Goal: Use online tool/utility: Utilize a website feature to perform a specific function

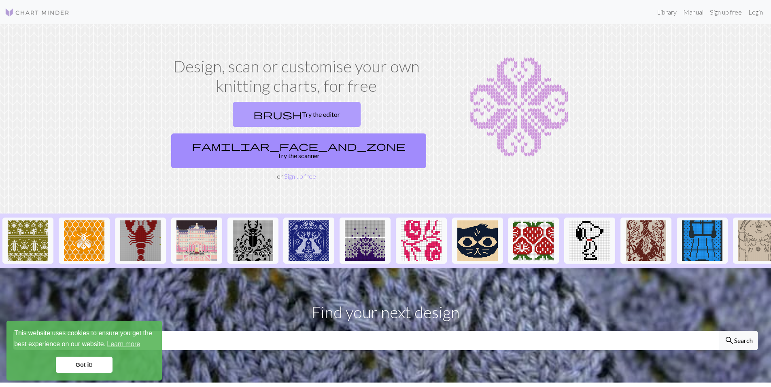
click at [240, 114] on link "brush Try the editor" at bounding box center [297, 114] width 128 height 25
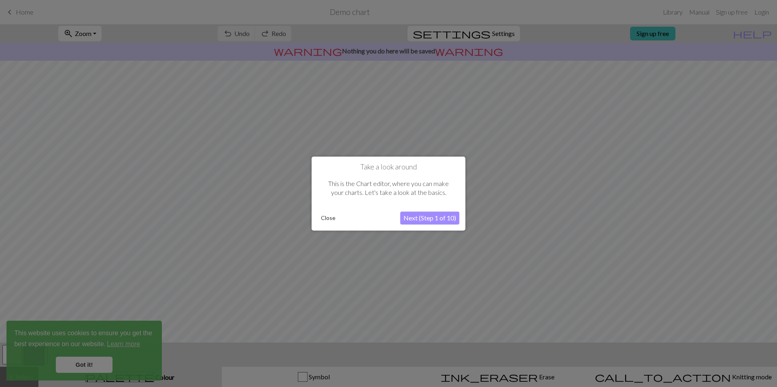
click at [423, 216] on button "Next (Step 1 of 10)" at bounding box center [429, 218] width 59 height 13
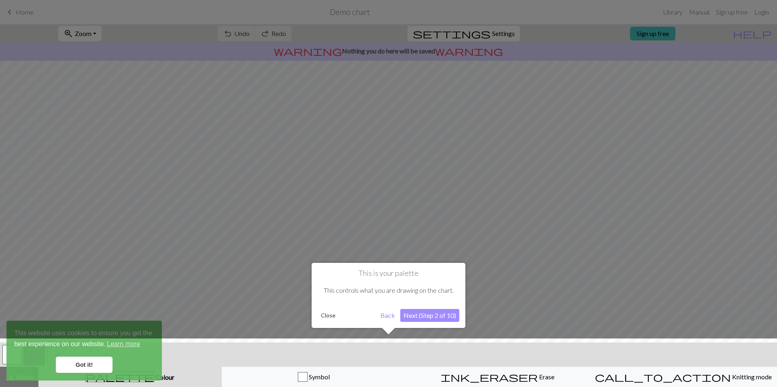
click at [325, 314] on button "Close" at bounding box center [328, 316] width 21 height 12
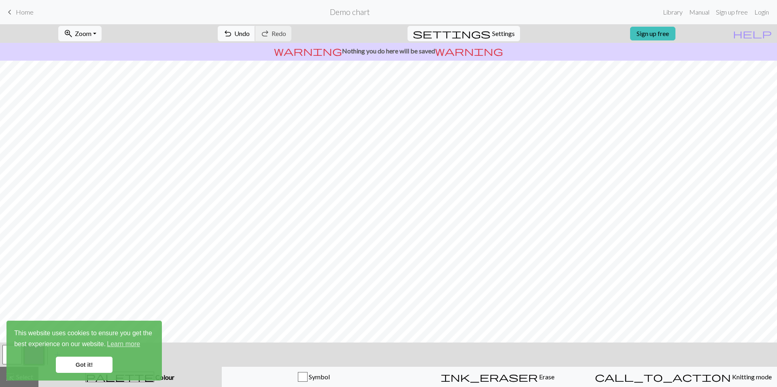
click at [250, 32] on span "Undo" at bounding box center [241, 34] width 15 height 8
click at [483, 36] on span "settings" at bounding box center [452, 33] width 78 height 11
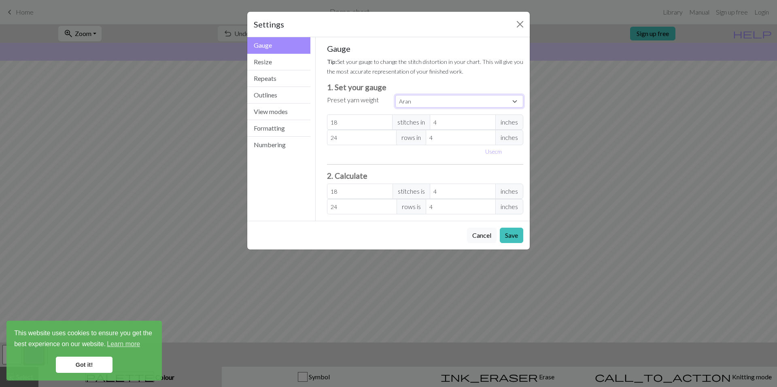
click at [425, 102] on select "Custom Square Lace Light Fingering Fingering Sport Double knit Worsted Aran Bul…" at bounding box center [460, 101] width 128 height 13
click at [358, 123] on input "18" at bounding box center [360, 122] width 66 height 15
select select "custom"
type input "1"
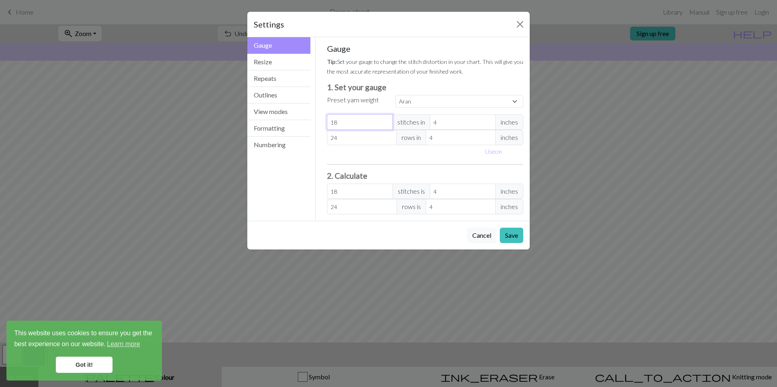
type input "1"
type input "0"
click at [519, 23] on button "Close" at bounding box center [520, 24] width 13 height 13
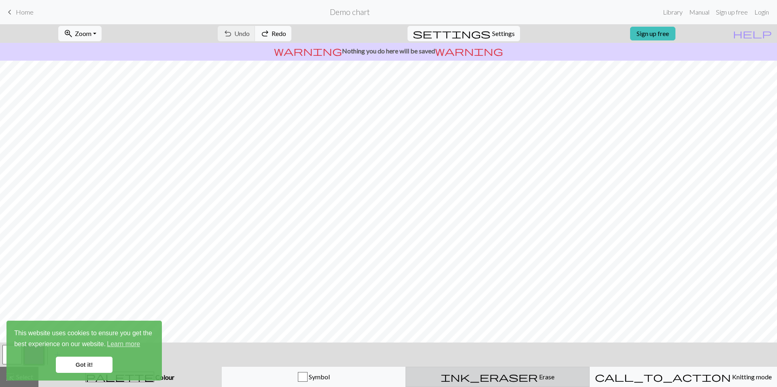
click at [538, 374] on span "Erase" at bounding box center [546, 377] width 17 height 8
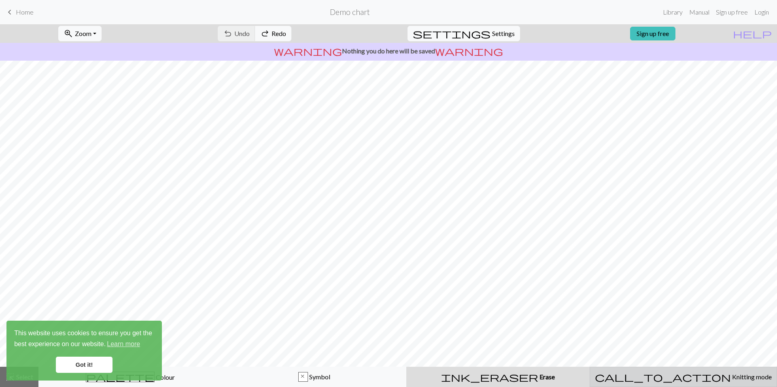
click at [731, 376] on span "Knitting mode" at bounding box center [751, 377] width 41 height 8
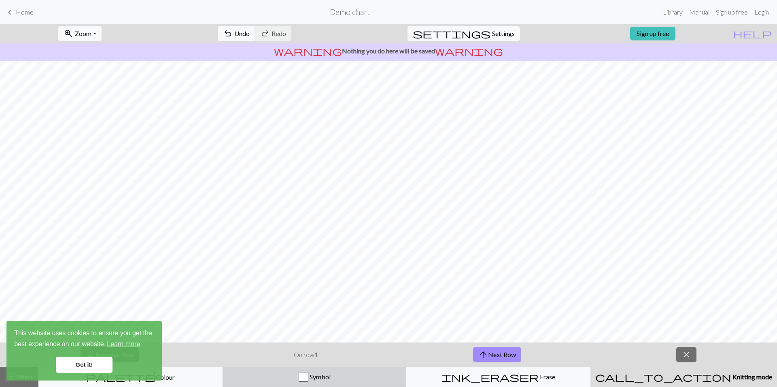
click at [319, 378] on span "Symbol" at bounding box center [320, 377] width 22 height 8
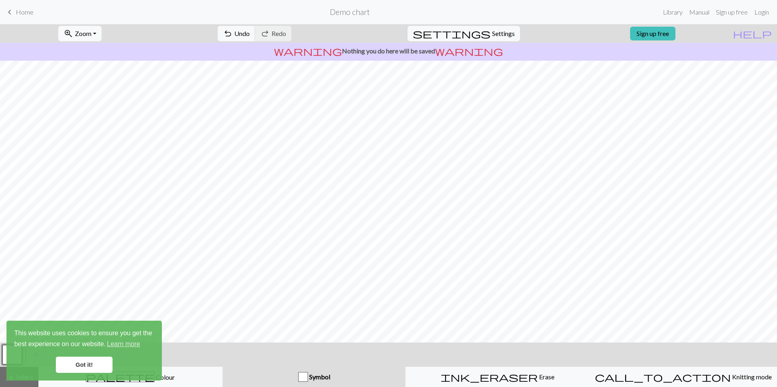
click at [303, 378] on div "button" at bounding box center [303, 377] width 10 height 10
click at [491, 377] on span "ink_eraser" at bounding box center [489, 377] width 97 height 11
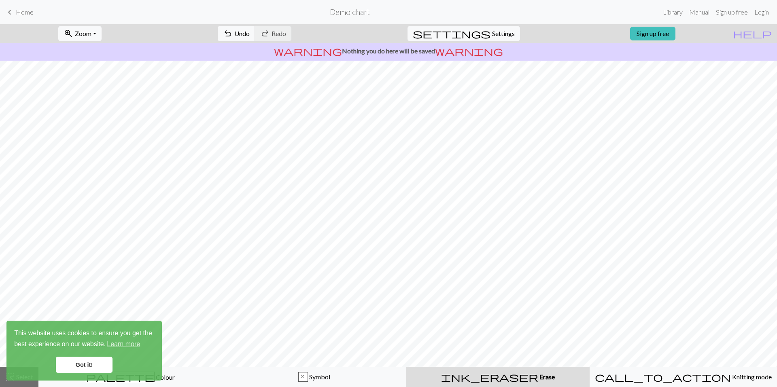
click at [90, 364] on link "Got it!" at bounding box center [84, 365] width 57 height 16
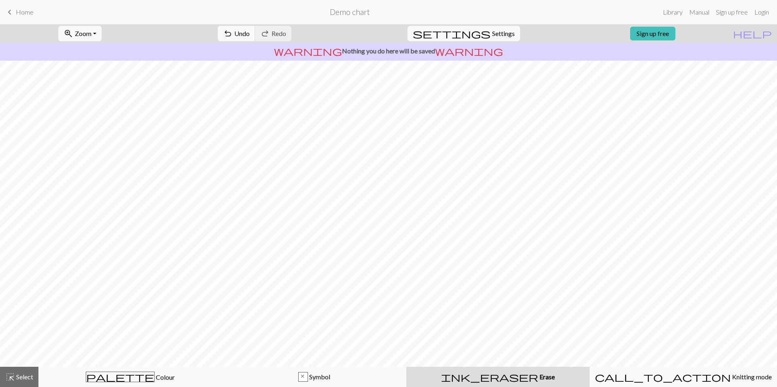
click at [155, 374] on span "Colour" at bounding box center [165, 378] width 20 height 8
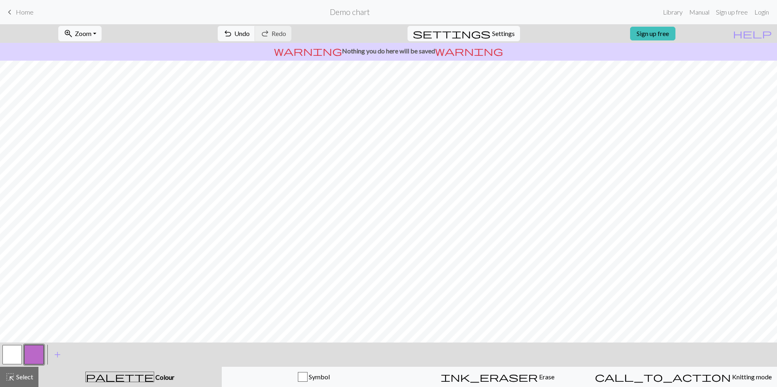
click at [13, 353] on button "button" at bounding box center [11, 354] width 19 height 19
drag, startPoint x: 86, startPoint y: 338, endPoint x: 486, endPoint y: 34, distance: 502.4
click at [492, 34] on span "Settings" at bounding box center [503, 34] width 23 height 10
select select "aran"
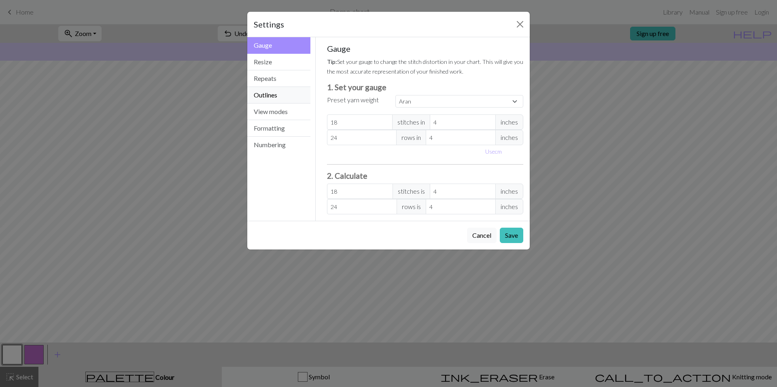
click at [274, 97] on button "Outlines" at bounding box center [278, 95] width 63 height 17
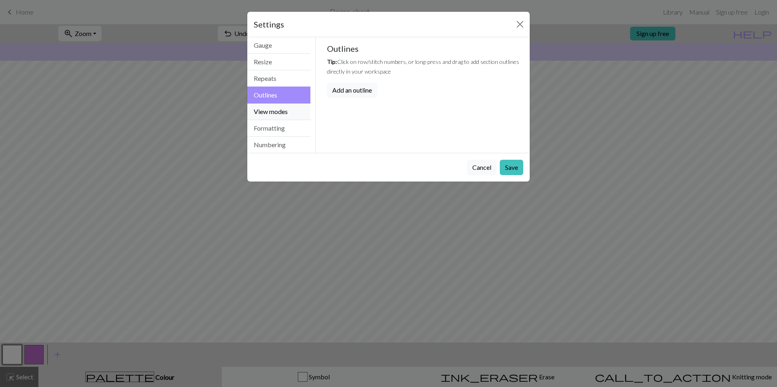
click at [279, 113] on button "View modes" at bounding box center [278, 112] width 63 height 17
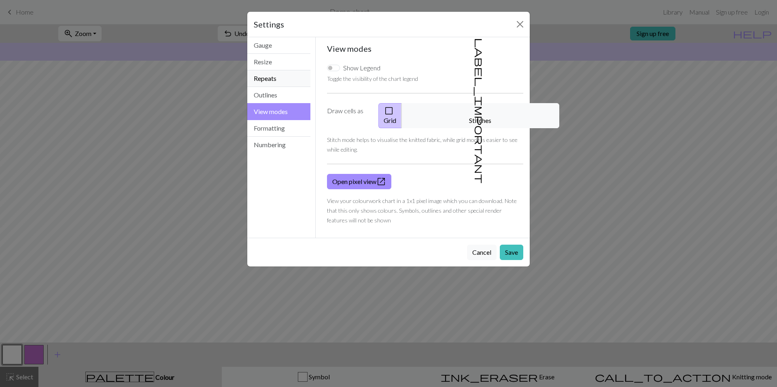
click at [284, 81] on button "Repeats" at bounding box center [278, 78] width 63 height 17
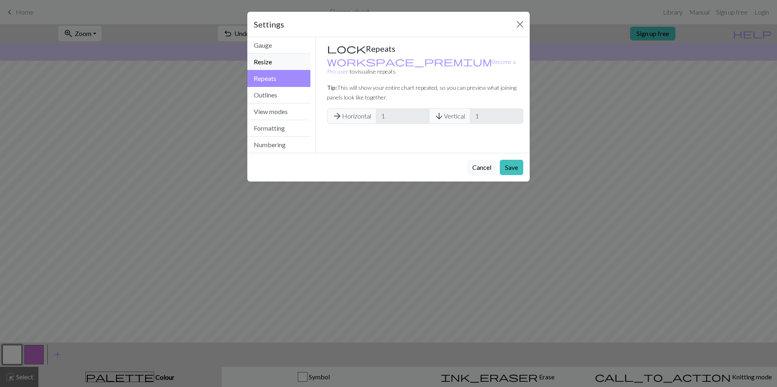
click at [274, 59] on button "Resize" at bounding box center [278, 62] width 63 height 17
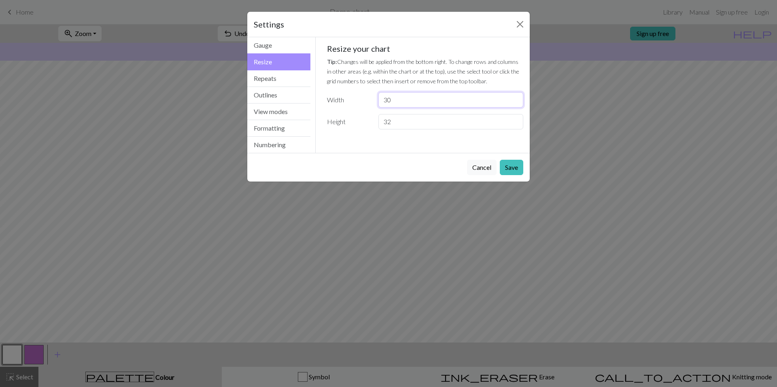
click at [399, 100] on input "30" at bounding box center [451, 99] width 145 height 15
type input "3"
type input "40"
click at [397, 121] on input "32" at bounding box center [451, 121] width 145 height 15
type input "3"
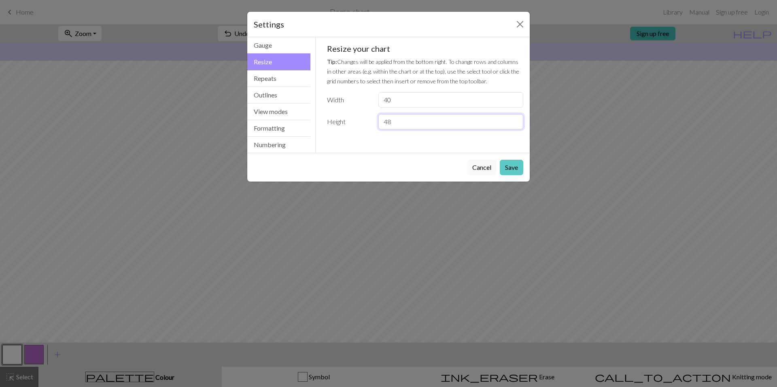
type input "48"
click at [508, 170] on button "Save" at bounding box center [511, 167] width 23 height 15
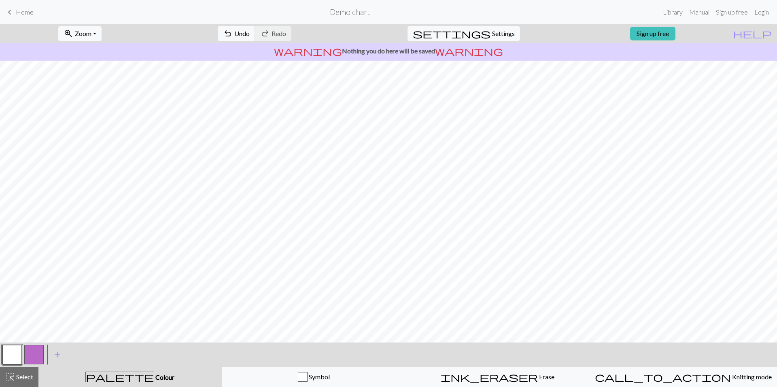
click at [39, 354] on button "button" at bounding box center [33, 354] width 19 height 19
click at [13, 352] on button "button" at bounding box center [11, 354] width 19 height 19
click at [29, 361] on button "button" at bounding box center [33, 354] width 19 height 19
click at [6, 351] on button "button" at bounding box center [11, 354] width 19 height 19
click at [40, 351] on button "button" at bounding box center [33, 354] width 19 height 19
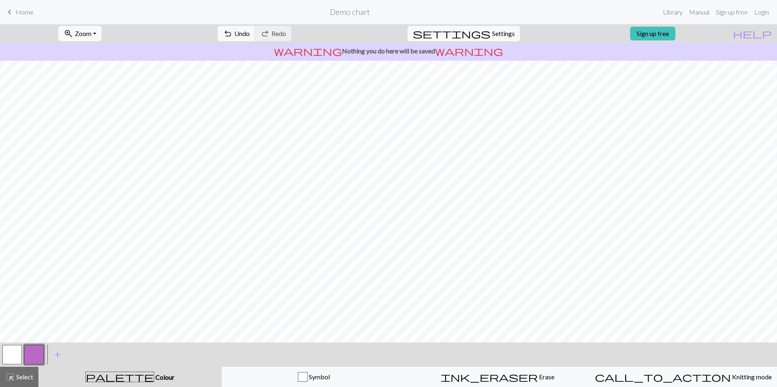
click at [9, 351] on button "button" at bounding box center [11, 354] width 19 height 19
click at [37, 357] on button "button" at bounding box center [33, 354] width 19 height 19
click at [11, 352] on button "button" at bounding box center [11, 354] width 19 height 19
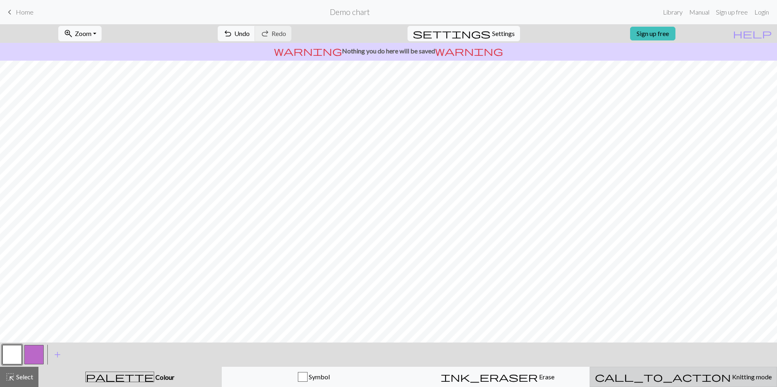
click at [672, 383] on button "call_to_action Knitting mode Knitting mode" at bounding box center [683, 377] width 187 height 20
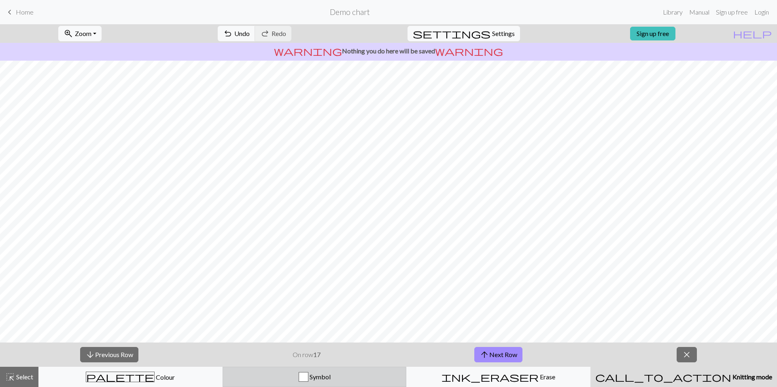
click at [328, 380] on span "Symbol" at bounding box center [320, 377] width 22 height 8
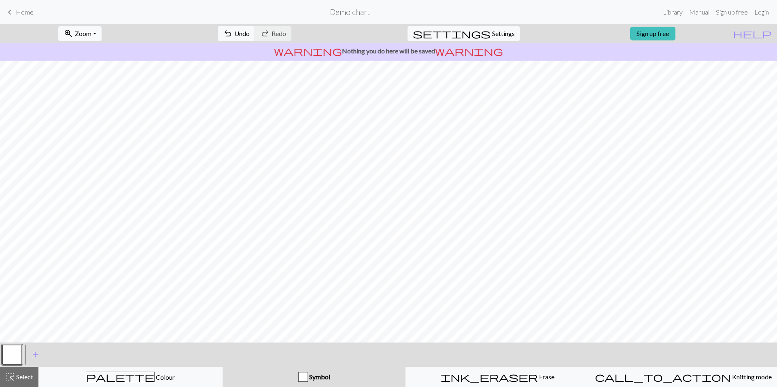
click at [315, 380] on span "Symbol" at bounding box center [319, 377] width 22 height 8
click at [307, 379] on div "button" at bounding box center [303, 377] width 10 height 10
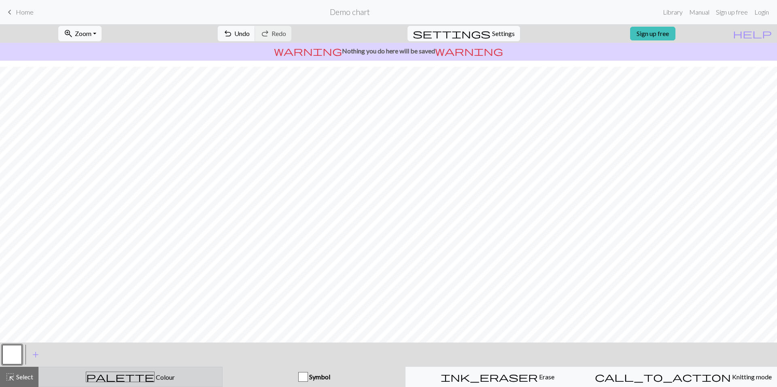
click at [150, 367] on button "palette Colour Colour" at bounding box center [130, 377] width 184 height 20
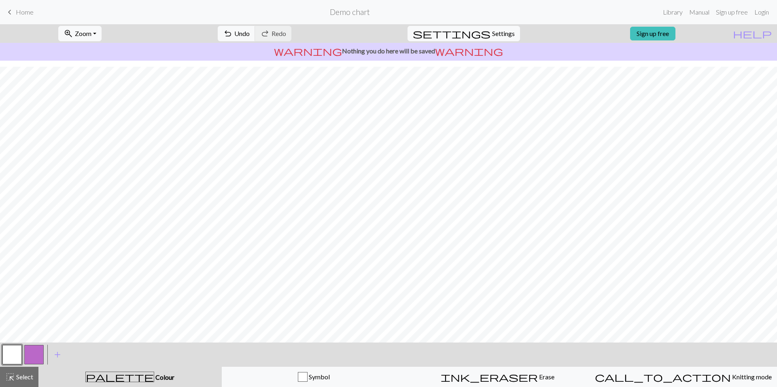
click at [38, 356] on button "button" at bounding box center [33, 354] width 19 height 19
click at [91, 35] on span "Zoom" at bounding box center [83, 34] width 17 height 8
click at [89, 101] on button "50%" at bounding box center [91, 97] width 64 height 13
